Goal: Task Accomplishment & Management: Manage account settings

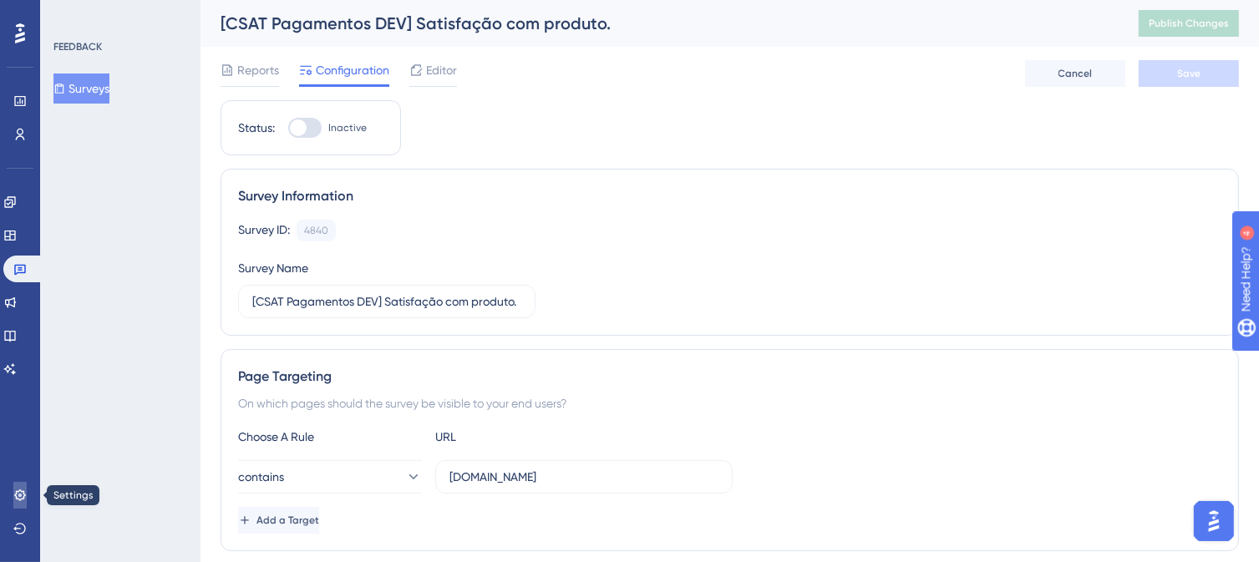
click at [20, 494] on icon at bounding box center [19, 494] width 11 height 11
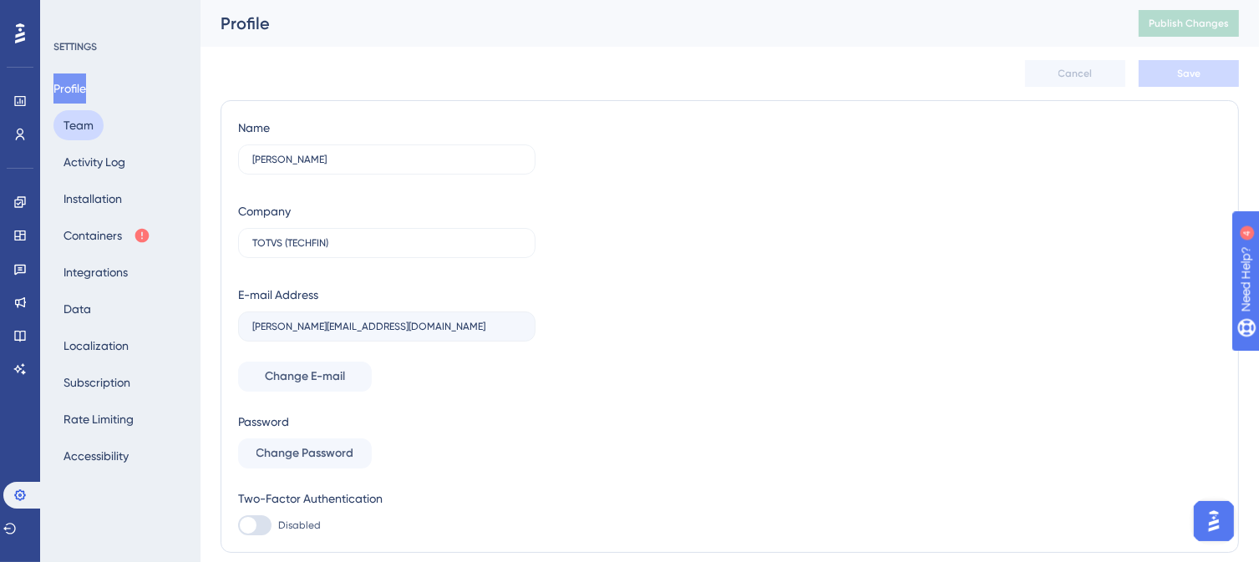
click at [77, 125] on button "Team" at bounding box center [78, 125] width 50 height 30
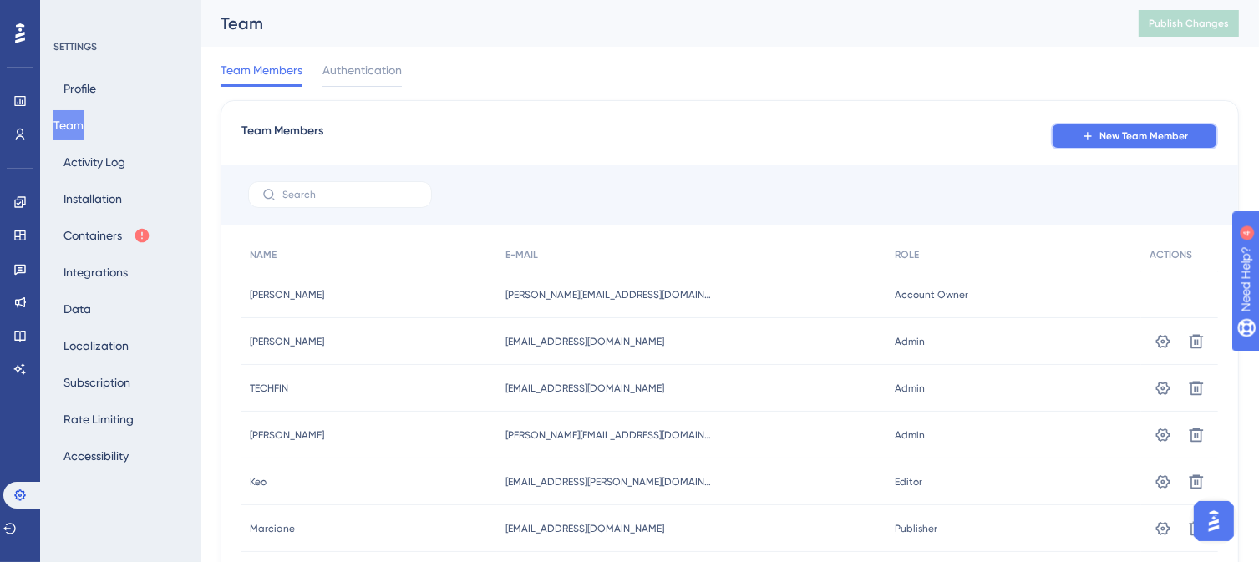
click at [1152, 143] on button "New Team Member" at bounding box center [1134, 136] width 167 height 27
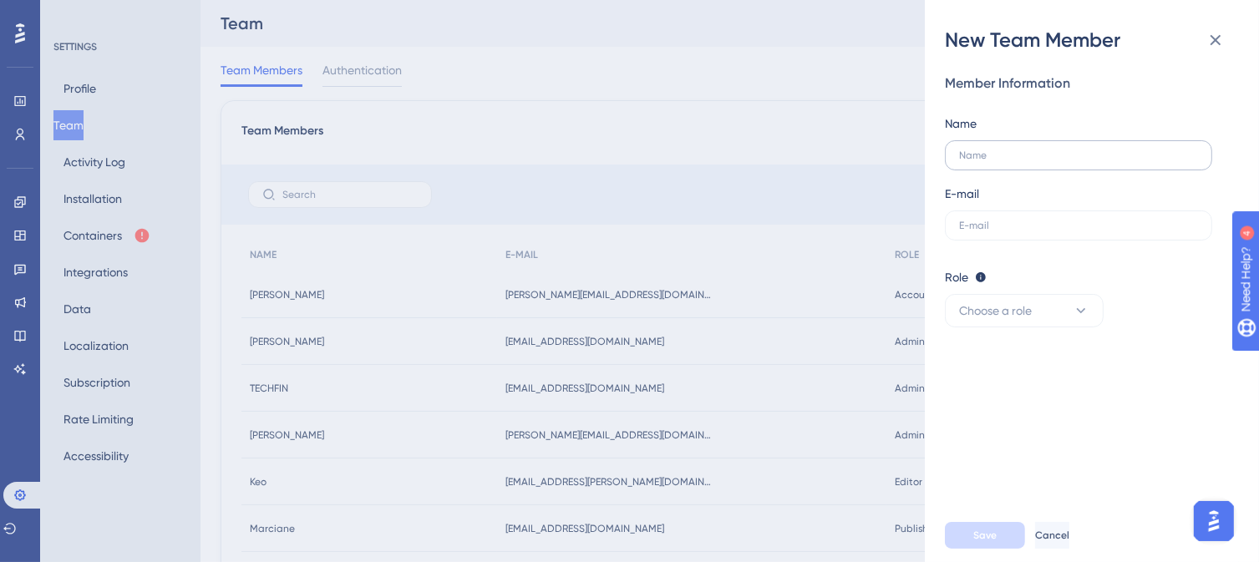
click at [977, 146] on label at bounding box center [1078, 155] width 267 height 30
click at [977, 149] on input "text" at bounding box center [1078, 155] width 239 height 12
type input "[PERSON_NAME]"
click at [982, 226] on input "text" at bounding box center [1078, 226] width 239 height 12
paste input "[PERSON_NAME][EMAIL_ADDRESS][PERSON_NAME][DOMAIN_NAME]"
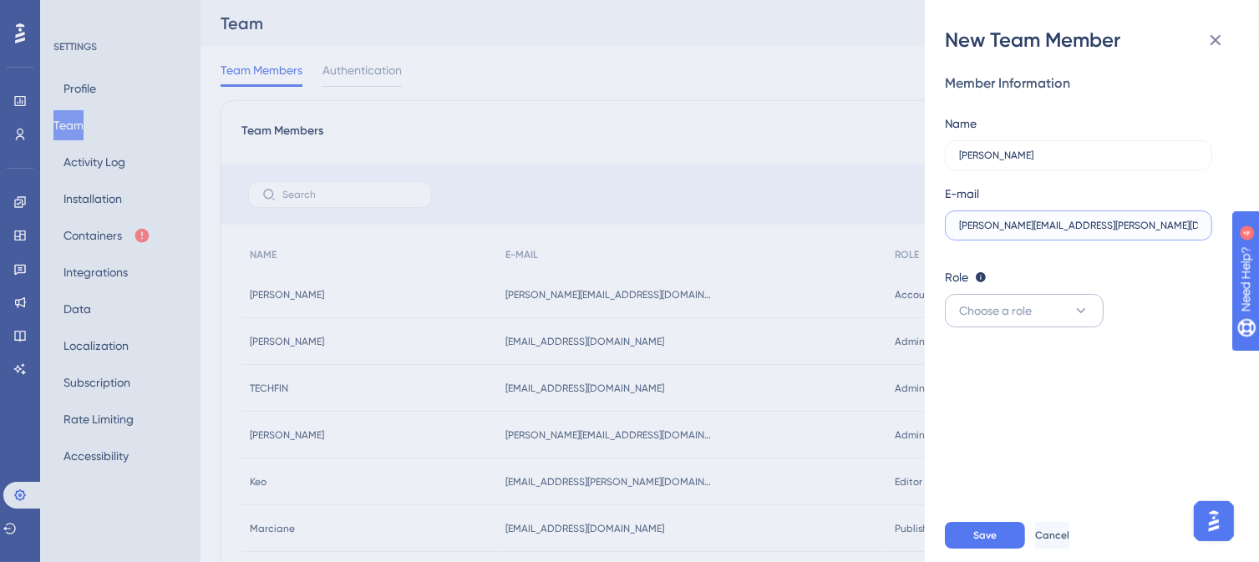
type input "[PERSON_NAME][EMAIL_ADDRESS][PERSON_NAME][DOMAIN_NAME]"
click at [1046, 314] on button "Choose a role" at bounding box center [1024, 310] width 159 height 33
click at [989, 428] on span "Editor" at bounding box center [984, 428] width 31 height 20
click at [989, 542] on span "Save" at bounding box center [984, 535] width 23 height 13
